Goal: Ask a question

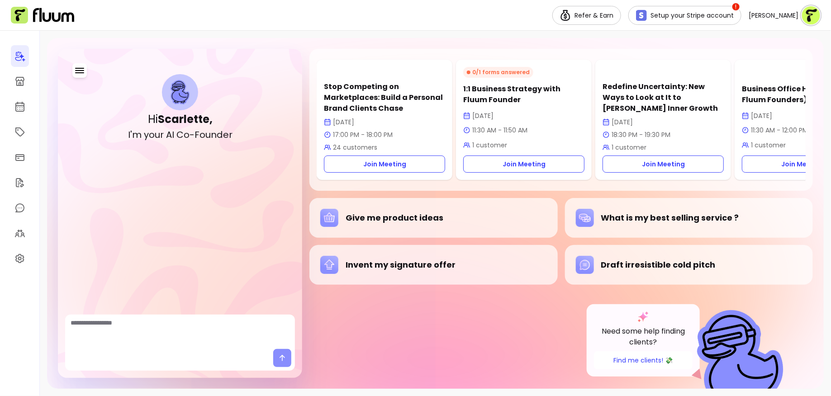
click at [383, 101] on p "Stop Competing on Marketplaces: Build a Personal Brand Clients Chase" at bounding box center [384, 97] width 121 height 33
click at [401, 305] on div "Stop Competing on Marketplaces: Build a Personal Brand Clients Chase [DATE] 17:…" at bounding box center [560, 213] width 503 height 329
click at [142, 333] on textarea "Ask me anything..." at bounding box center [180, 331] width 219 height 27
drag, startPoint x: 648, startPoint y: 276, endPoint x: 640, endPoint y: 276, distance: 8.1
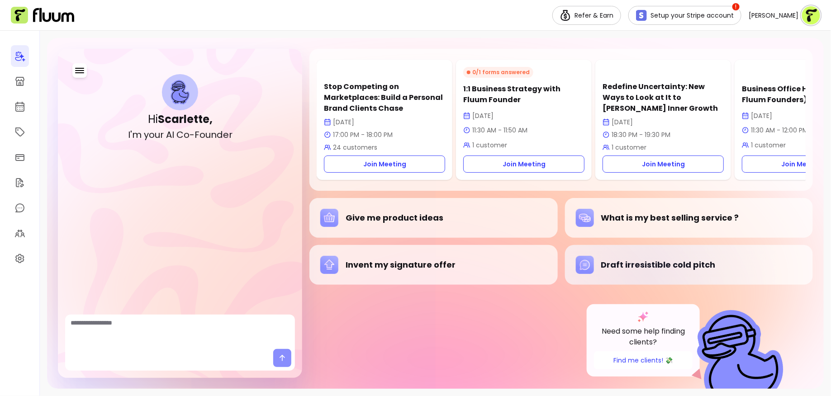
click at [640, 274] on div "Draft irresistible cold pitch" at bounding box center [689, 265] width 226 height 18
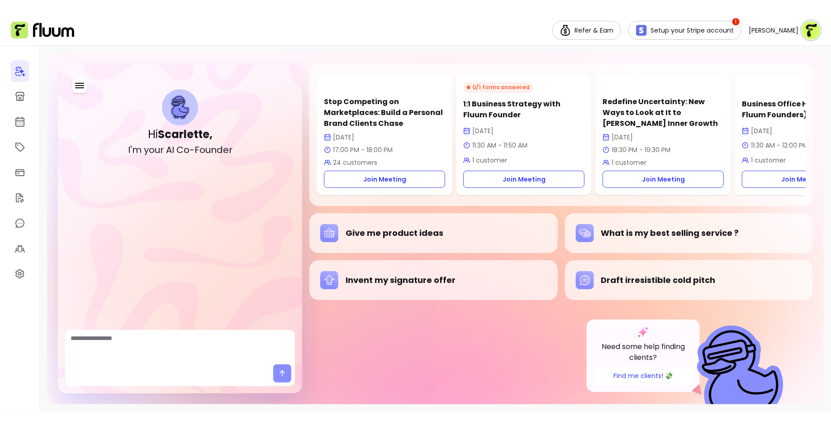
scroll to position [361, 0]
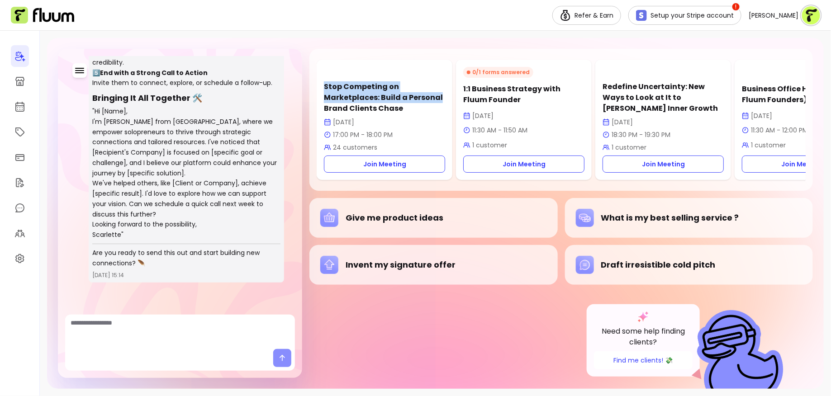
drag, startPoint x: 451, startPoint y: 59, endPoint x: 455, endPoint y: 100, distance: 41.8
click at [454, 101] on div "Stop Competing on Marketplaces: Build a Personal Brand Clients Chase [DATE] 17:…" at bounding box center [561, 120] width 489 height 128
click at [443, 326] on div "Stop Competing on Marketplaces: Build a Personal Brand Clients Chase [DATE] 17:…" at bounding box center [560, 213] width 503 height 329
click at [609, 64] on div "Redefine Uncertainty: New Ways to Look at It to [PERSON_NAME] Inner Growth [DAT…" at bounding box center [663, 120] width 136 height 120
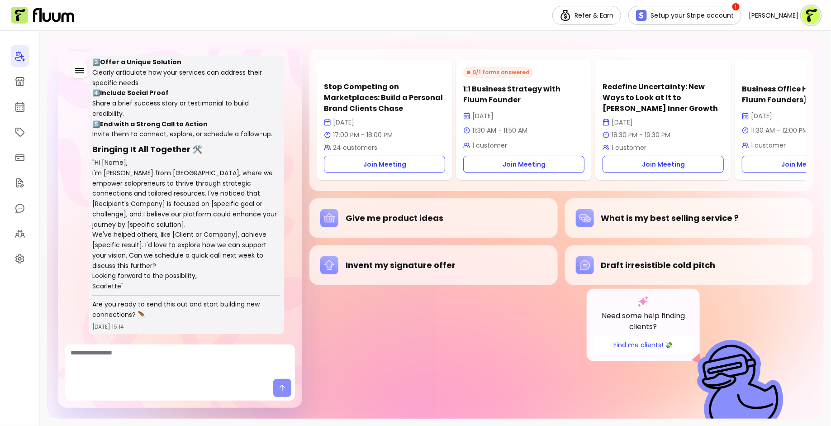
scroll to position [311, 0]
click at [175, 350] on textarea "Ask me anything..." at bounding box center [180, 361] width 219 height 27
type textarea "**********"
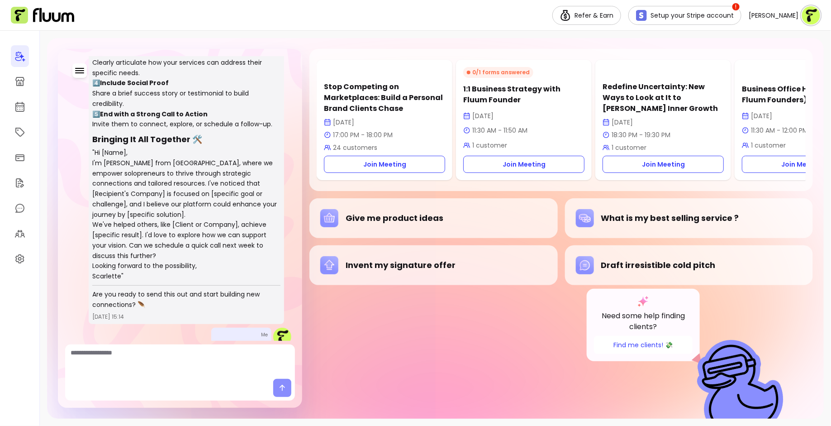
scroll to position [322, 0]
